Goal: Find contact information: Find contact information

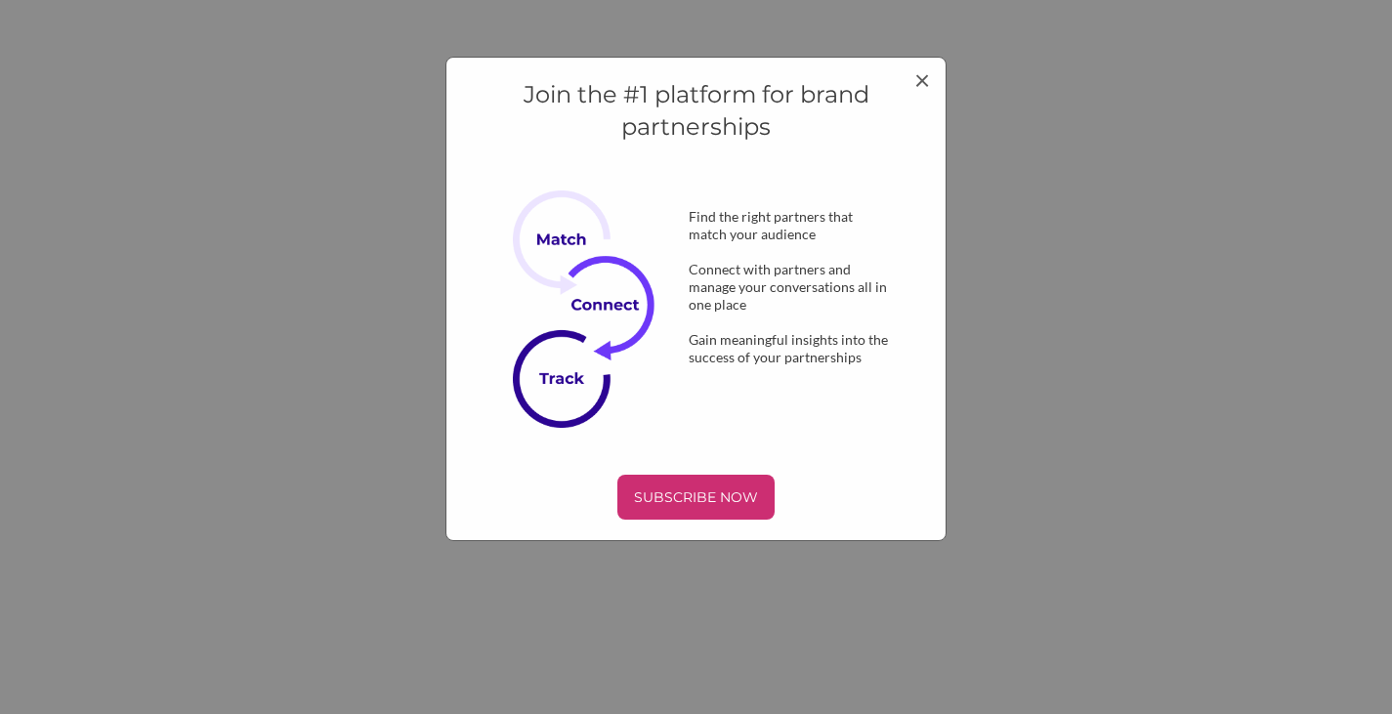
click at [1033, 487] on div "Join the #1 platform for brand partnerships Find the right partners that match …" at bounding box center [696, 357] width 1392 height 714
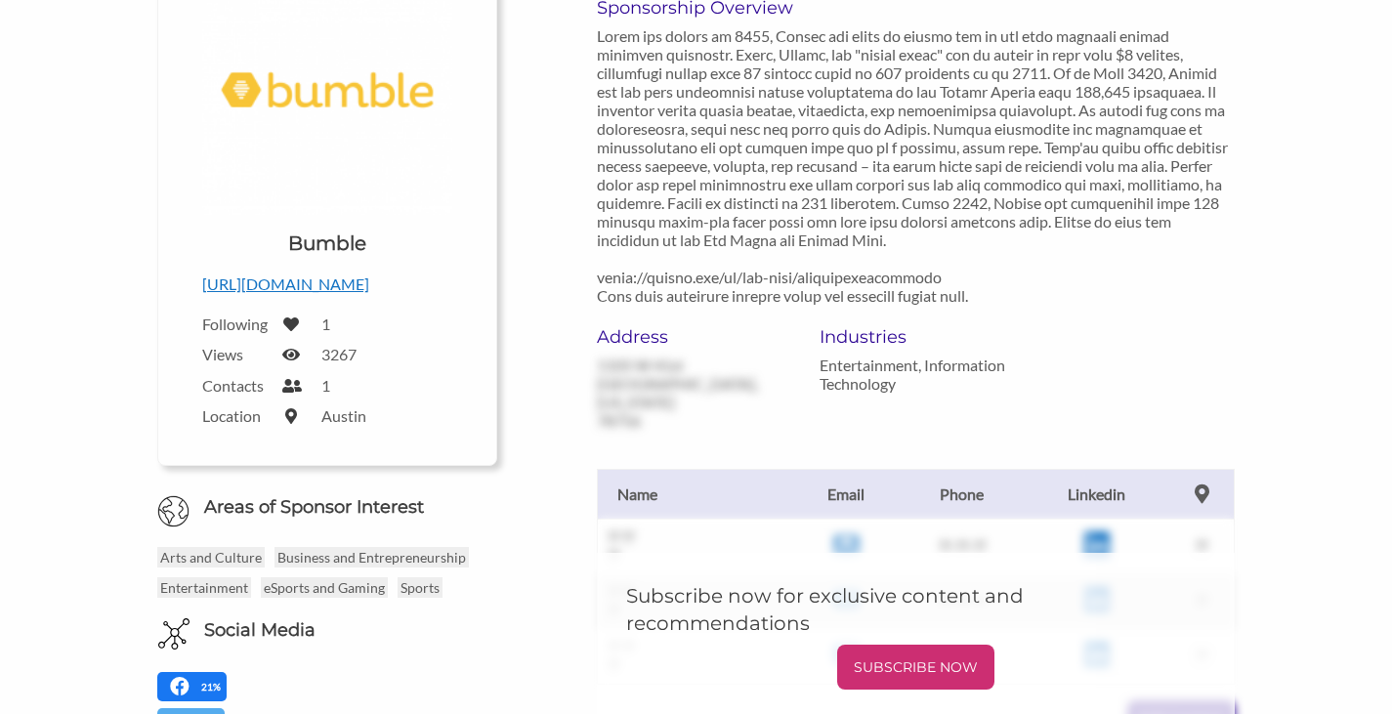
scroll to position [282, 0]
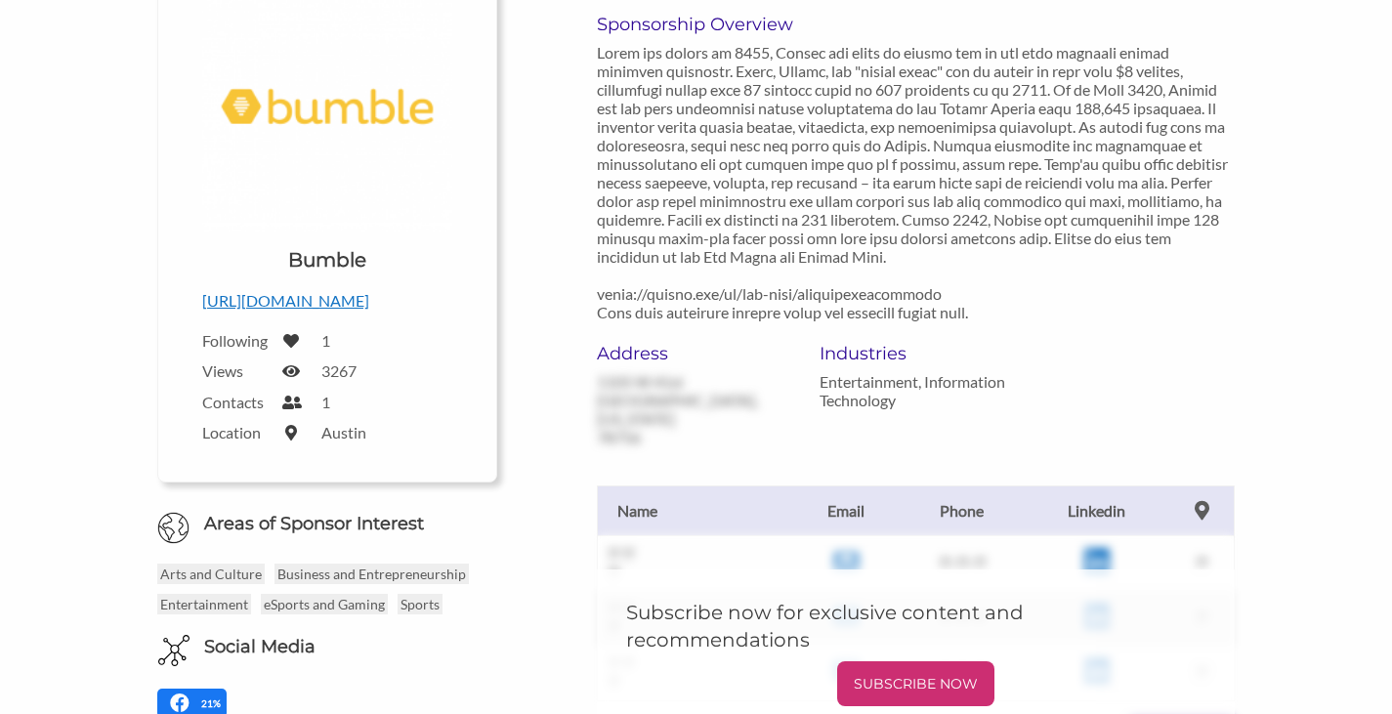
click at [758, 294] on p at bounding box center [916, 182] width 638 height 278
click at [683, 299] on p at bounding box center [916, 182] width 638 height 278
copy p "[URL][DOMAIN_NAME] T"
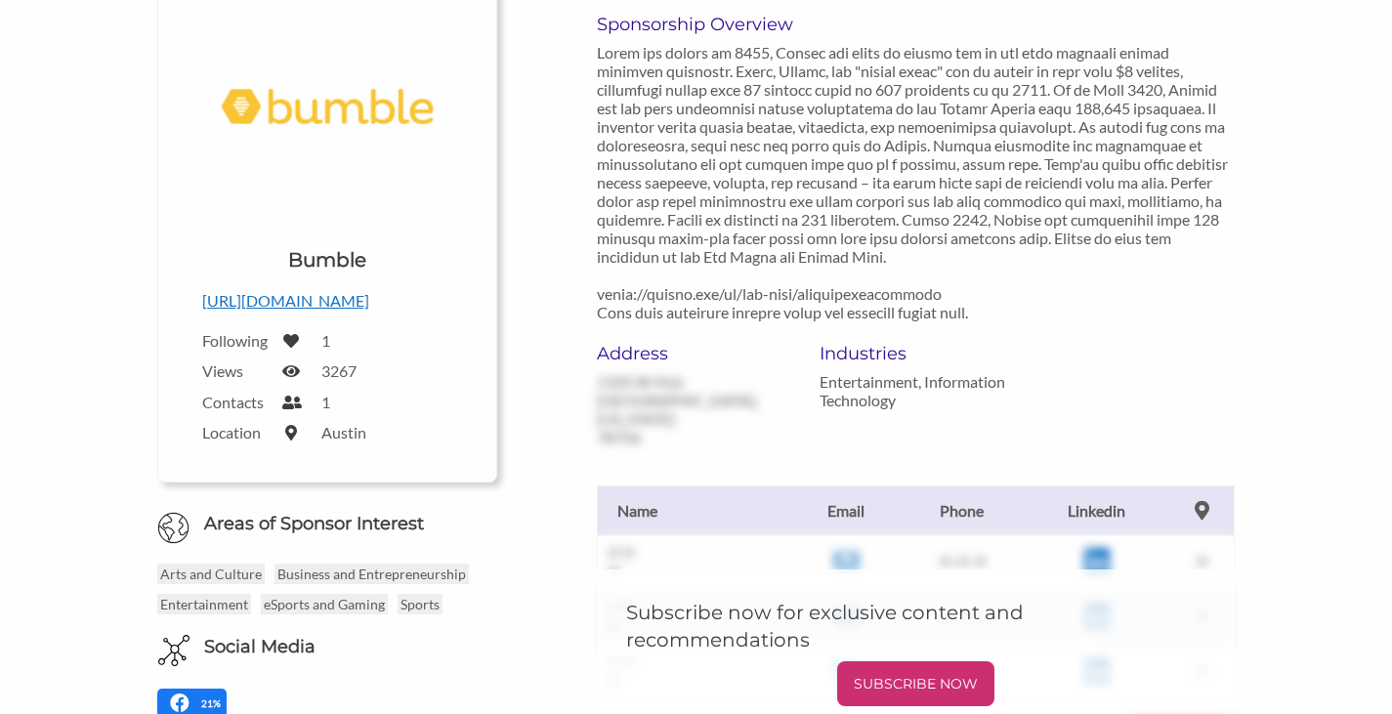
click at [138, 13] on div "Upload a logo for your organization Choose Bumble [URL][DOMAIN_NAME] Following …" at bounding box center [696, 456] width 1142 height 1048
click at [1077, 296] on p at bounding box center [916, 182] width 638 height 278
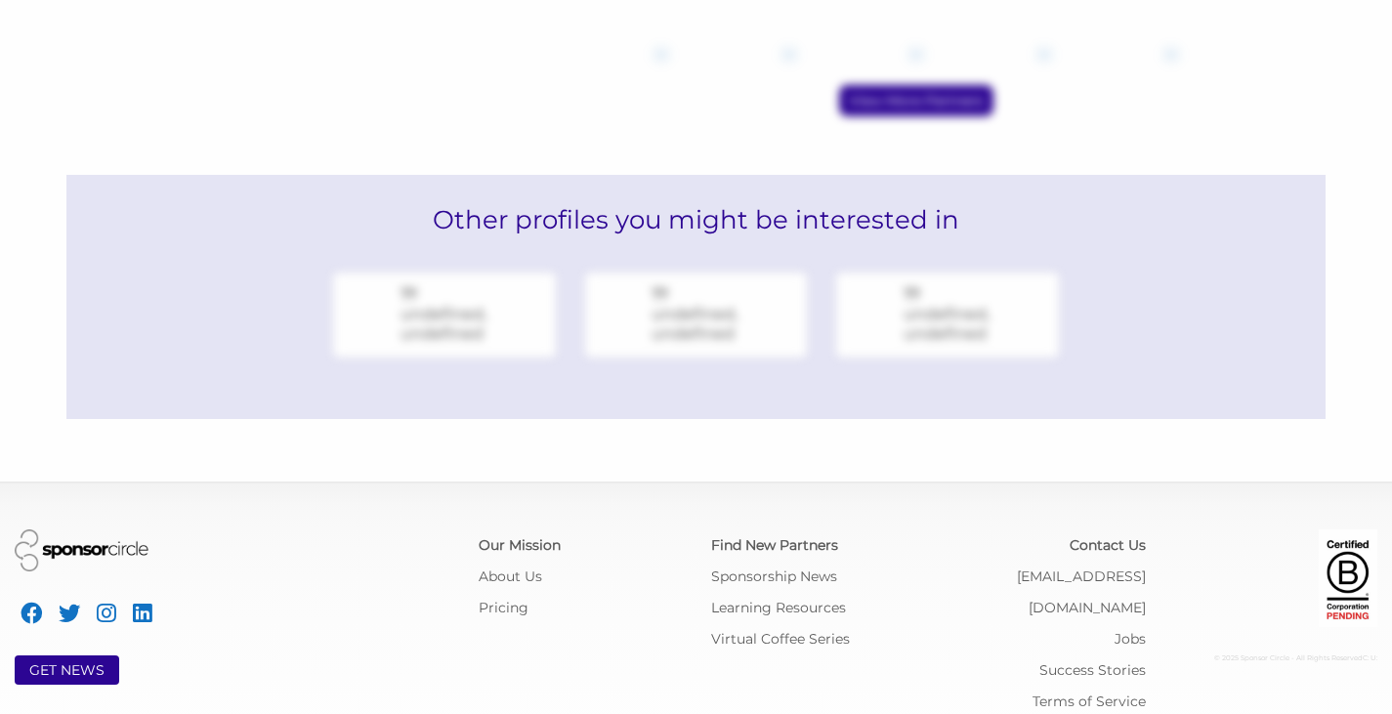
scroll to position [1124, 0]
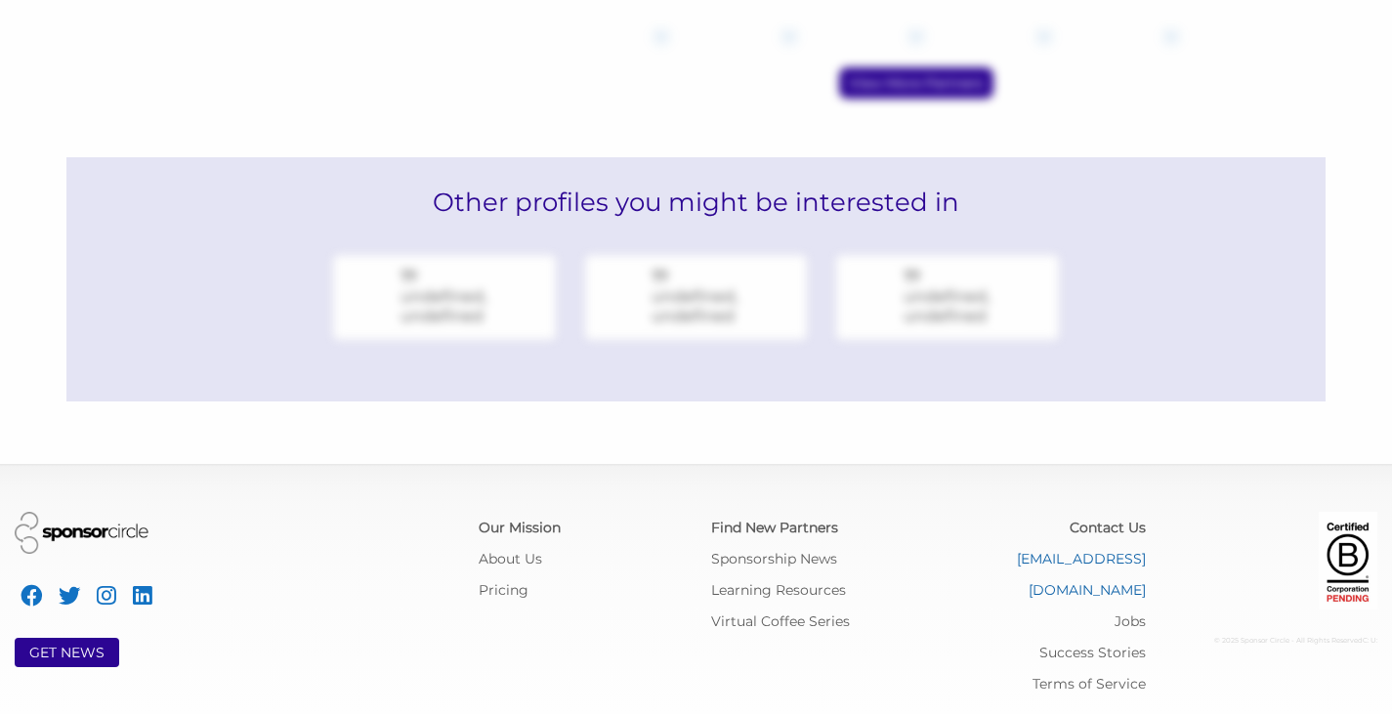
click at [1095, 557] on link "[EMAIL_ADDRESS][DOMAIN_NAME]" at bounding box center [1081, 574] width 129 height 49
